Goal: Information Seeking & Learning: Learn about a topic

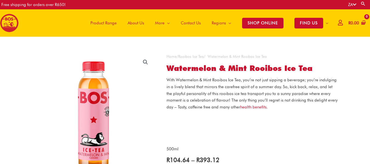
select select "**********"
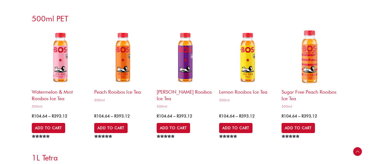
scroll to position [1611, 0]
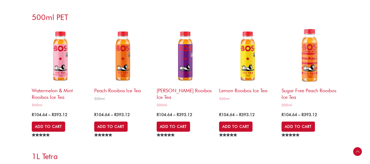
click at [120, 73] on img at bounding box center [122, 56] width 57 height 57
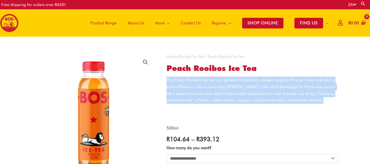
click at [320, 102] on p "This Peach Rooibos Ice tea is a spirited companion, always ready to lift your v…" at bounding box center [251, 90] width 171 height 27
copy p "This Peach Rooibos Ice tea is a spirited companion, always ready to lift your v…"
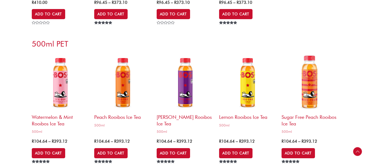
scroll to position [1611, 0]
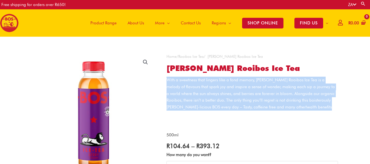
drag, startPoint x: 0, startPoint y: 0, endPoint x: 275, endPoint y: 106, distance: 294.9
click at [275, 106] on p "With a sweetness that lingers like a fond memory, [PERSON_NAME] Rooibos Ice Tea…" at bounding box center [251, 94] width 171 height 34
copy p "With a sweetness that lingers like a fond memory, [PERSON_NAME] Rooibos Ice Tea…"
